Goal: Task Accomplishment & Management: Use online tool/utility

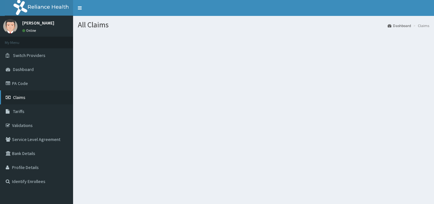
click at [31, 98] on link "Claims" at bounding box center [36, 97] width 73 height 14
click at [19, 100] on span "Claims" at bounding box center [19, 97] width 12 height 6
